Goal: Transaction & Acquisition: Subscribe to service/newsletter

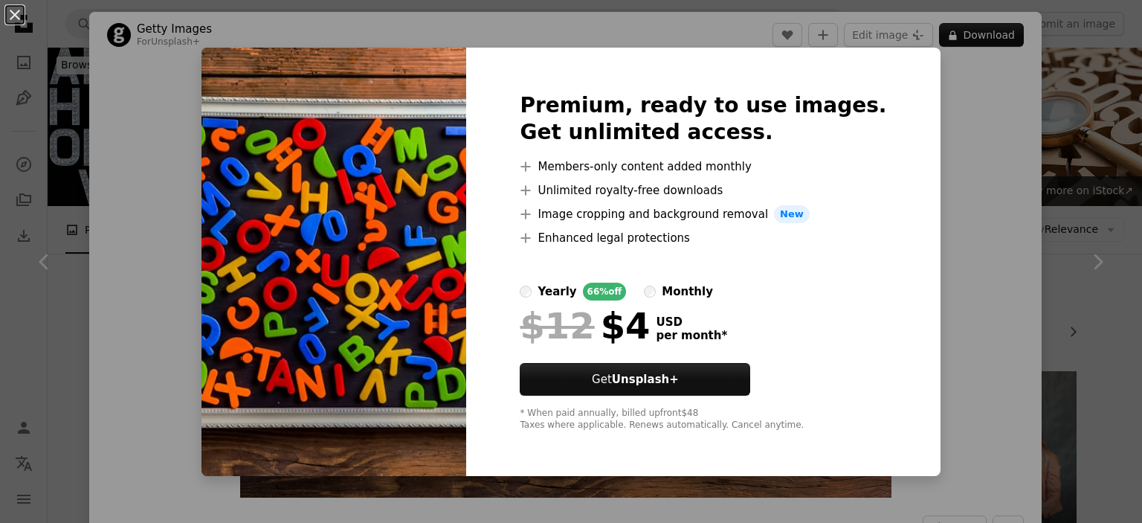
scroll to position [892, 0]
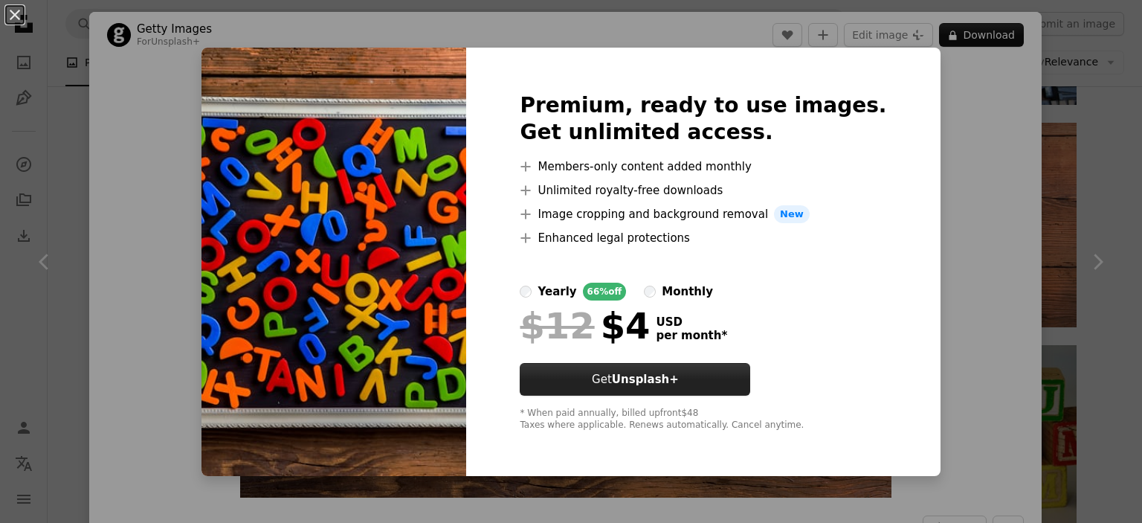
click at [625, 381] on button "Get Unsplash+" at bounding box center [635, 379] width 231 height 33
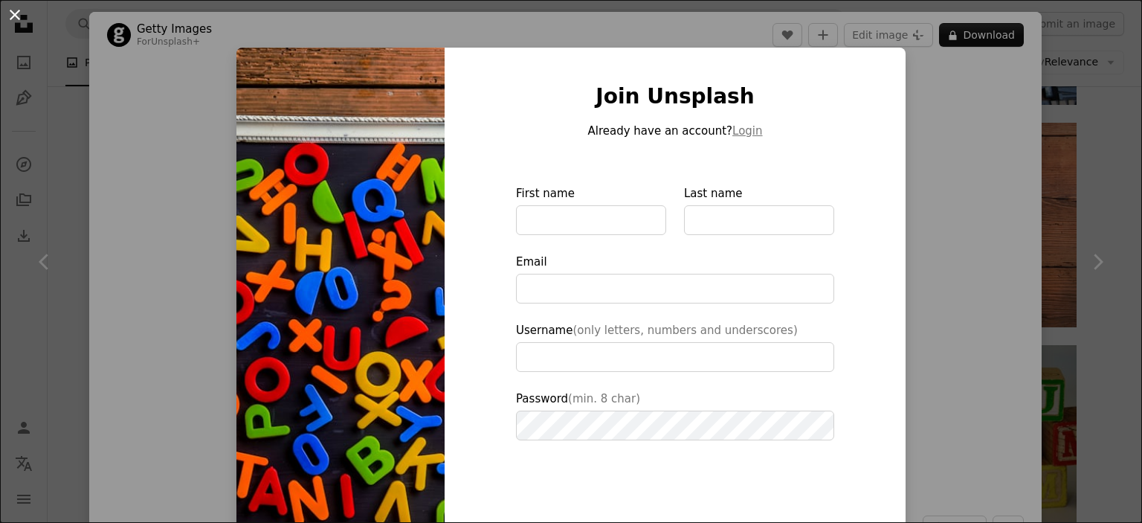
click at [13, 12] on button "An X shape" at bounding box center [15, 15] width 18 height 18
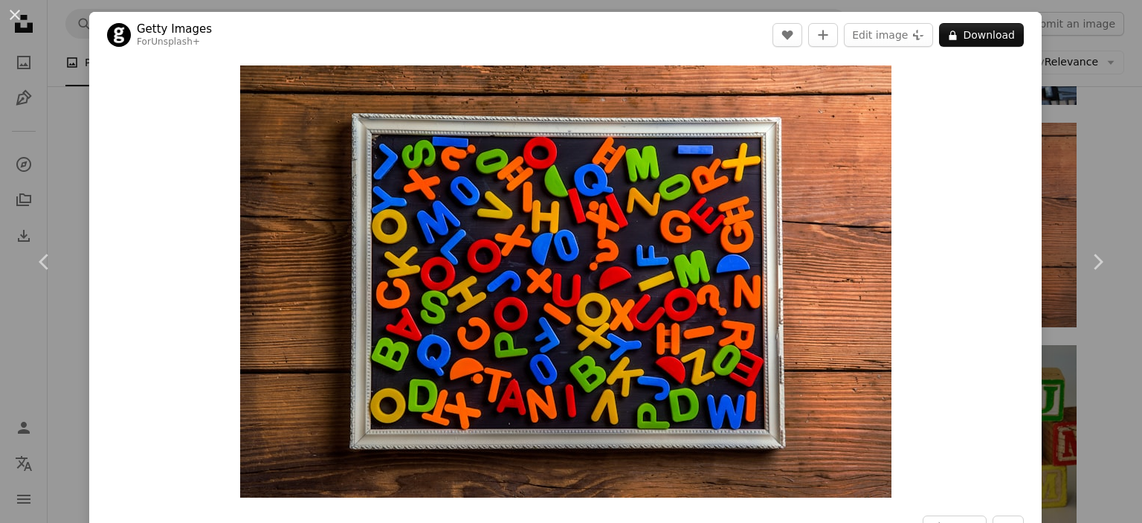
click at [13, 12] on button "An X shape" at bounding box center [15, 15] width 18 height 18
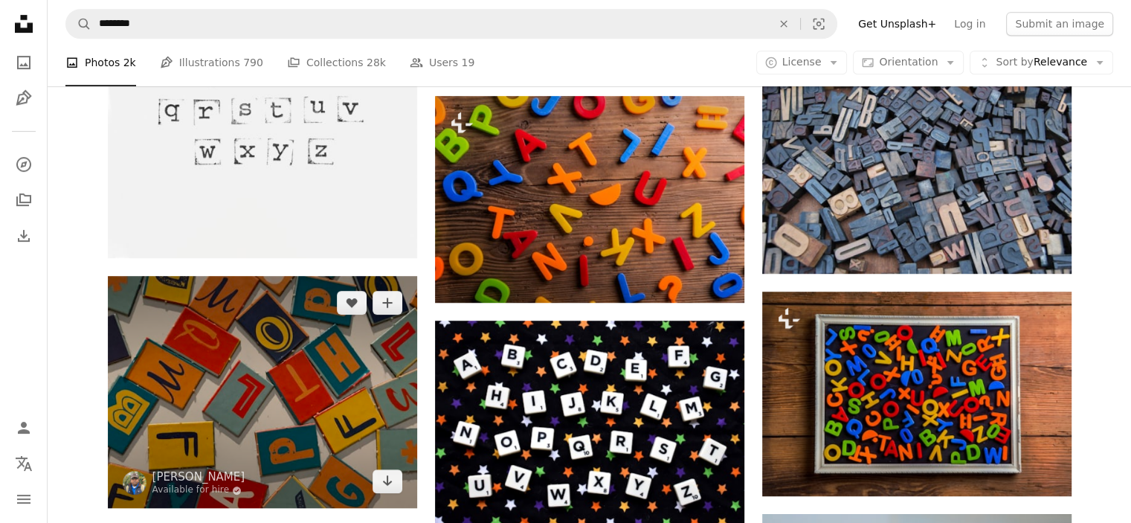
scroll to position [521, 0]
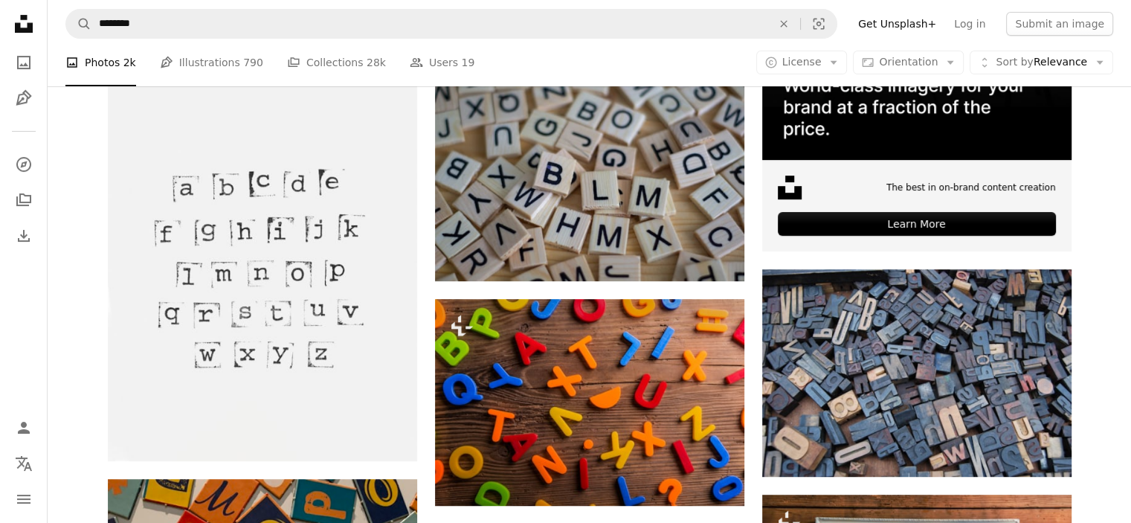
scroll to position [901, 0]
